Goal: Task Accomplishment & Management: Complete application form

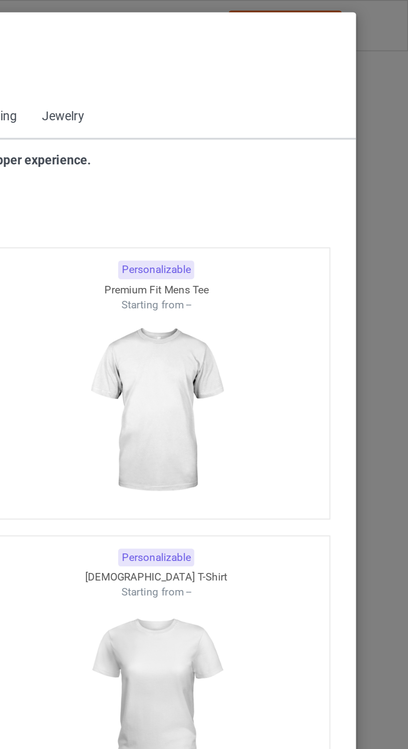
scroll to position [445, 0]
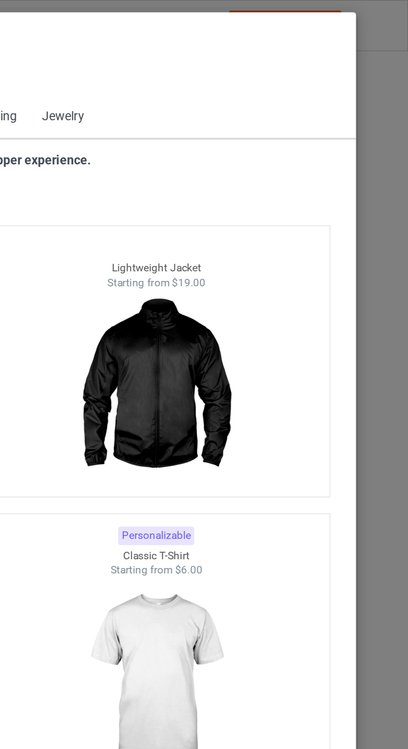
click at [260, 36] on div "Select products Back to Dashboard" at bounding box center [203, 30] width 345 height 30
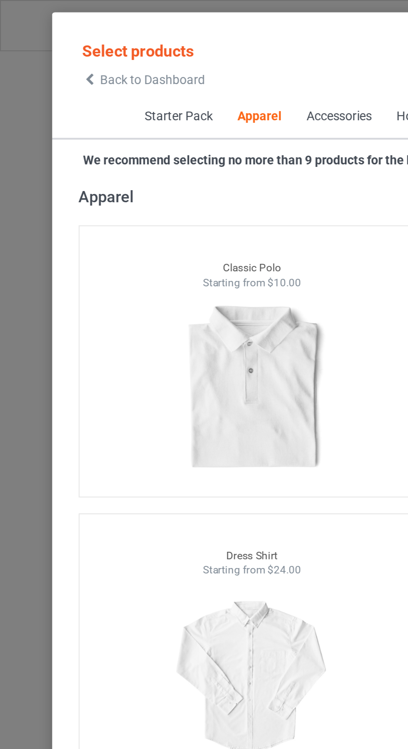
click at [47, 38] on span "Back to Dashboard" at bounding box center [72, 37] width 50 height 7
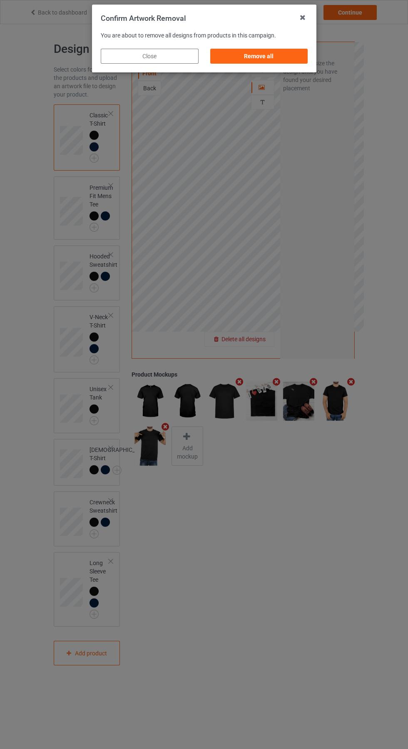
click at [256, 55] on div "Remove all" at bounding box center [259, 56] width 98 height 15
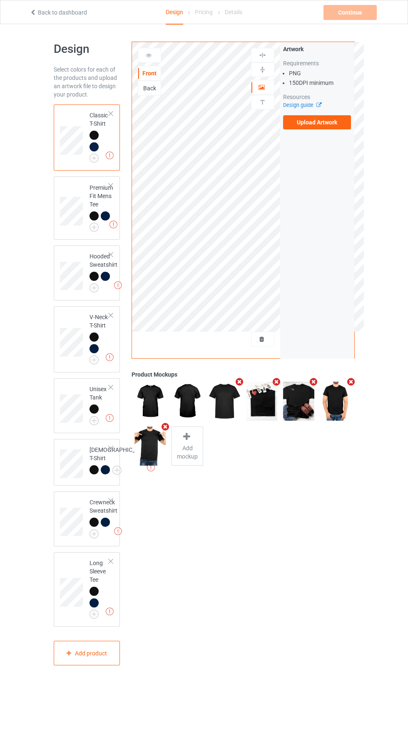
click at [322, 123] on label "Upload Artwork" at bounding box center [317, 122] width 68 height 14
click at [0, 0] on input "Upload Artwork" at bounding box center [0, 0] width 0 height 0
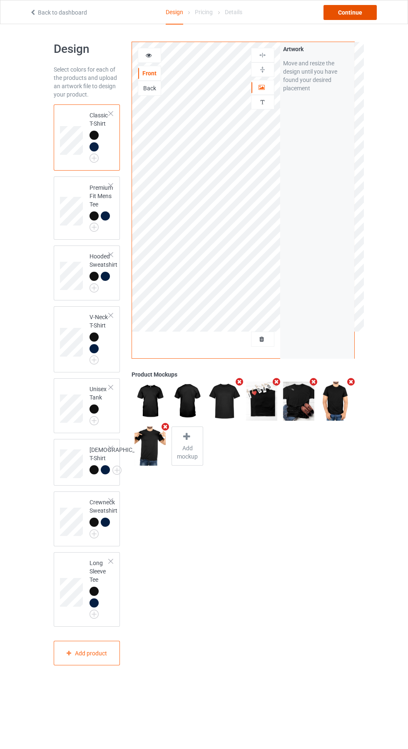
click at [370, 17] on div "Continue" at bounding box center [349, 12] width 53 height 15
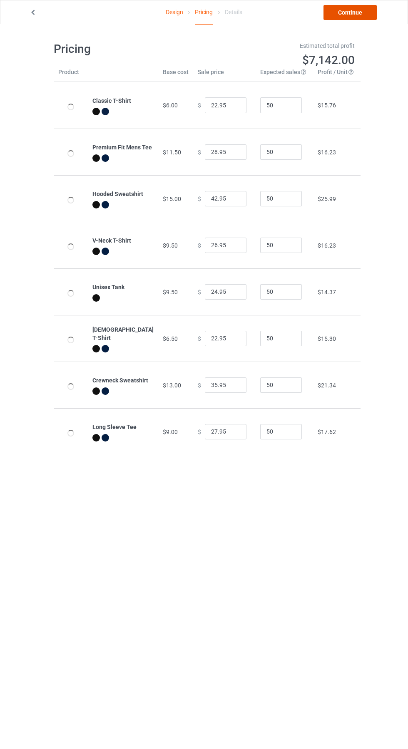
click at [364, 13] on link "Continue" at bounding box center [349, 12] width 53 height 15
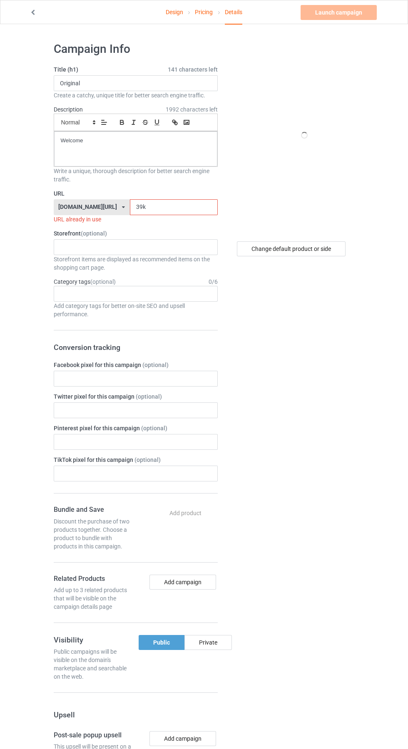
click at [176, 211] on input "39k" at bounding box center [174, 207] width 88 height 16
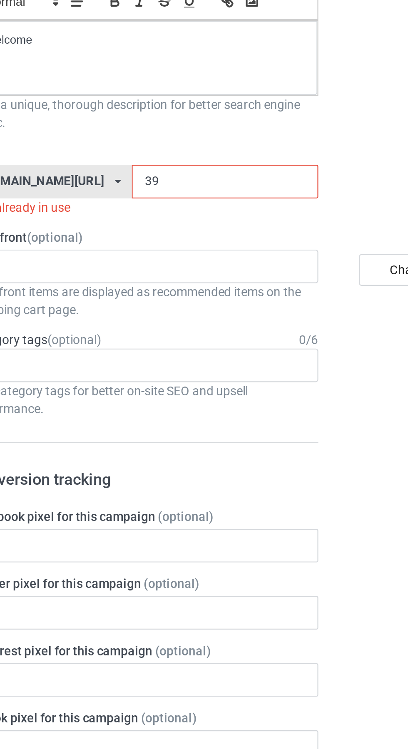
type input "3"
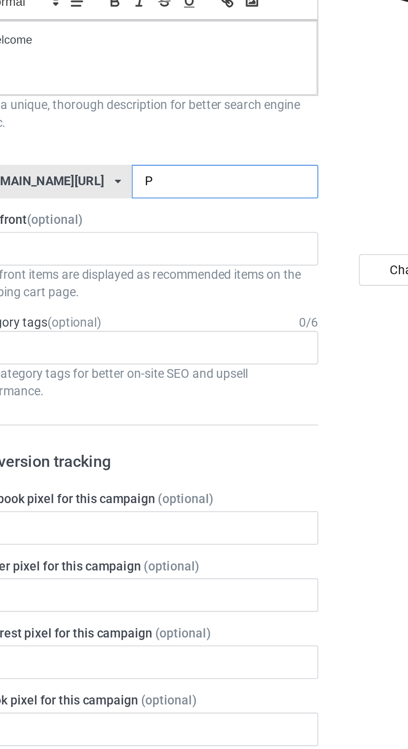
type input "Pn"
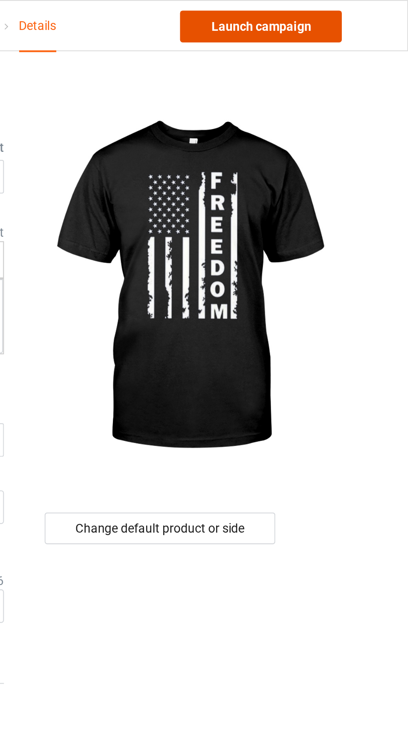
click at [350, 15] on link "Launch campaign" at bounding box center [338, 12] width 76 height 15
